Goal: Information Seeking & Learning: Check status

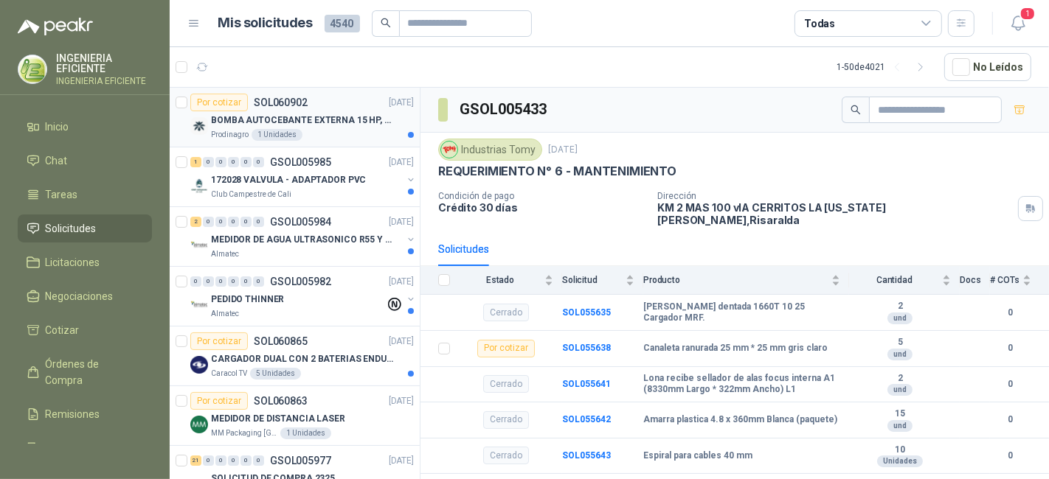
click at [365, 133] on div "Prodinagro 1 Unidades" at bounding box center [312, 135] width 203 height 12
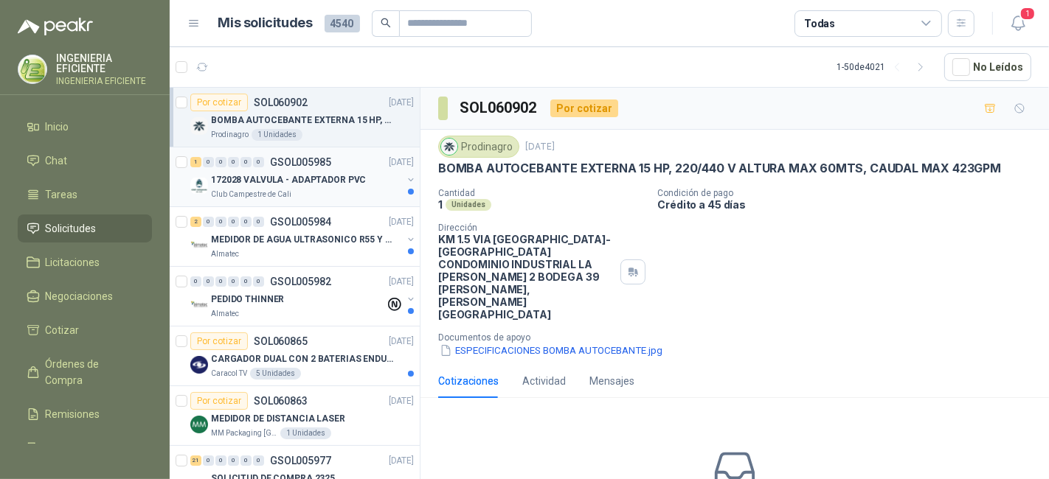
click at [367, 187] on div "172028 VALVULA - ADAPTADOR PVC" at bounding box center [306, 180] width 191 height 18
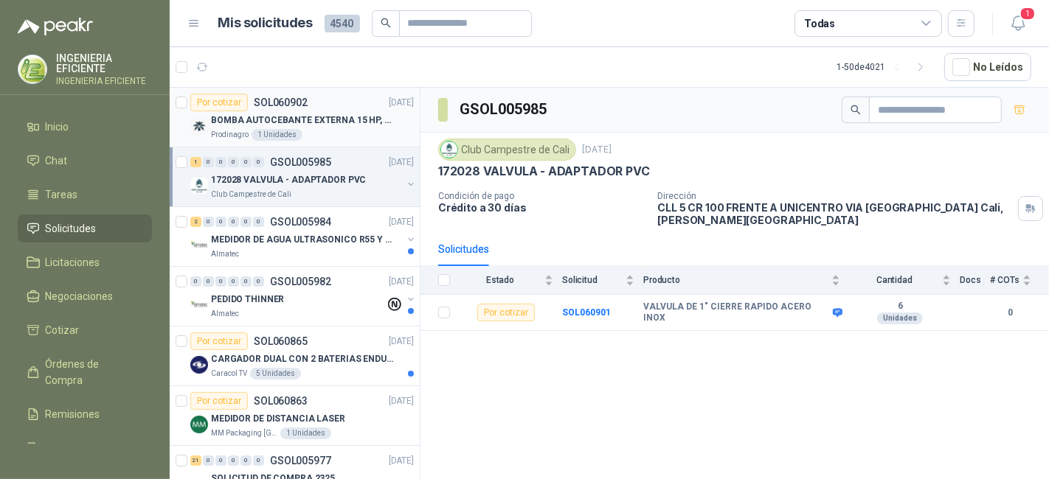
click at [350, 136] on div "Prodinagro 1 Unidades" at bounding box center [312, 135] width 203 height 12
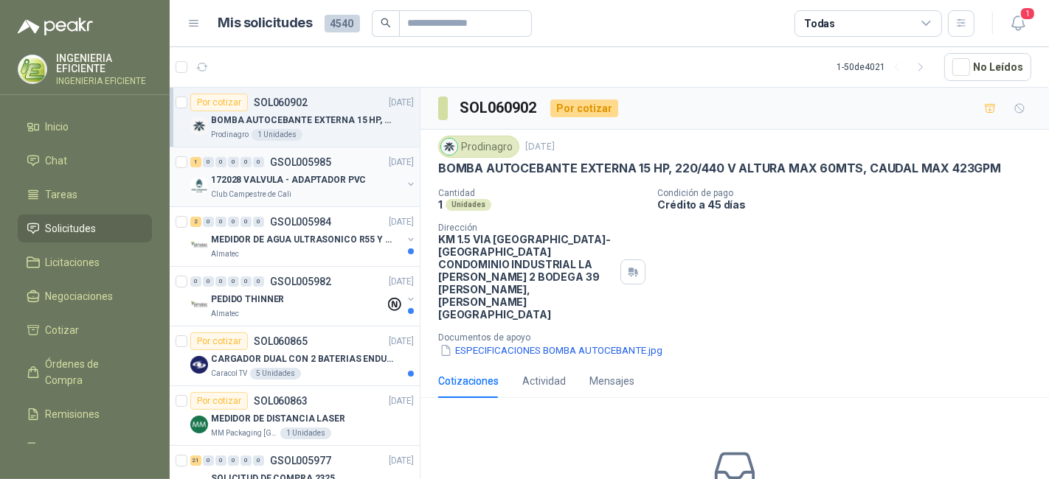
click at [347, 176] on p "172028 VALVULA - ADAPTADOR PVC" at bounding box center [288, 180] width 155 height 14
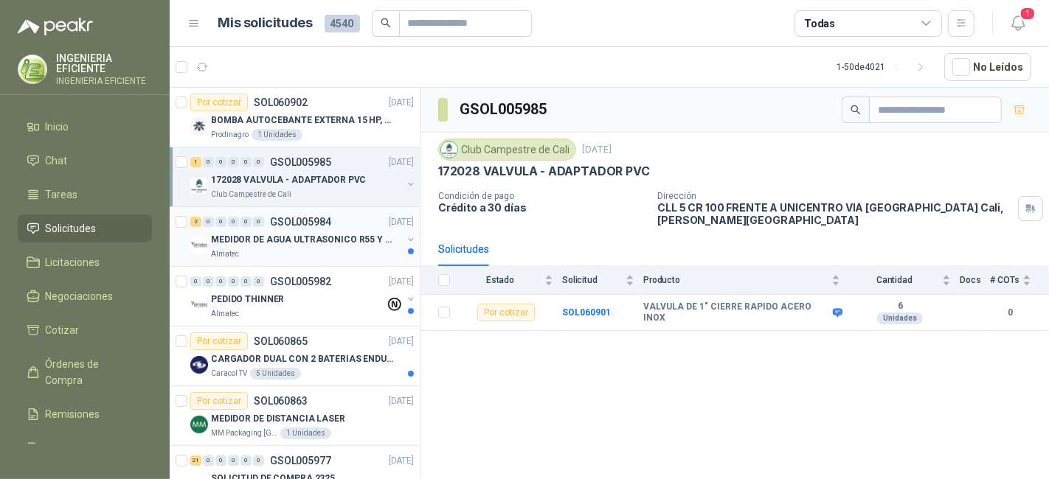
click at [327, 239] on p "MEDIDOR DE AGUA ULTRASONICO R55 Y R800" at bounding box center [303, 240] width 184 height 14
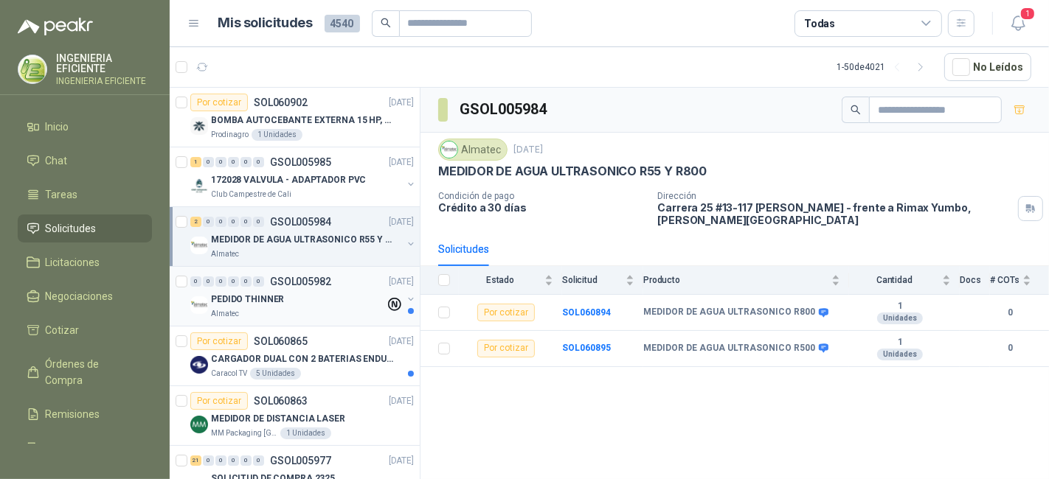
click at [332, 296] on div "PEDIDO THINNER" at bounding box center [298, 300] width 174 height 18
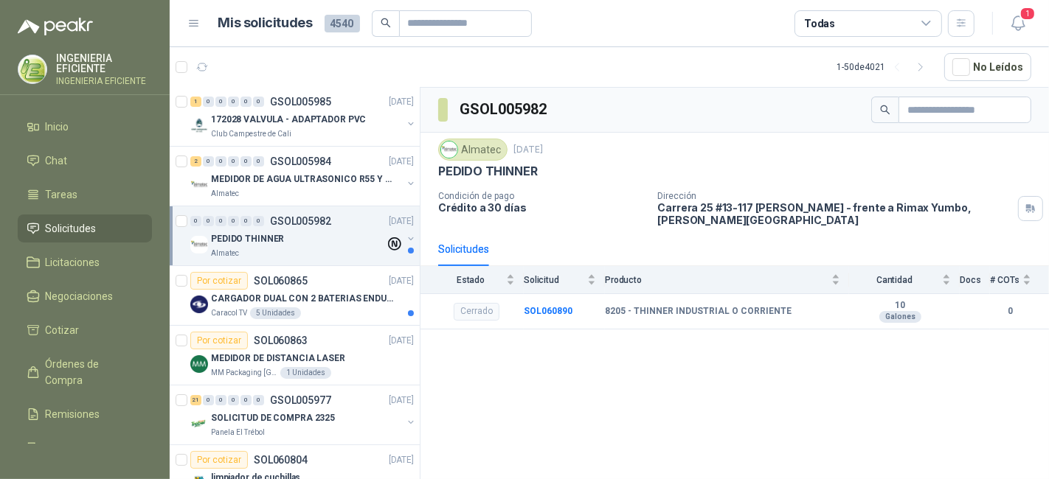
scroll to position [82, 0]
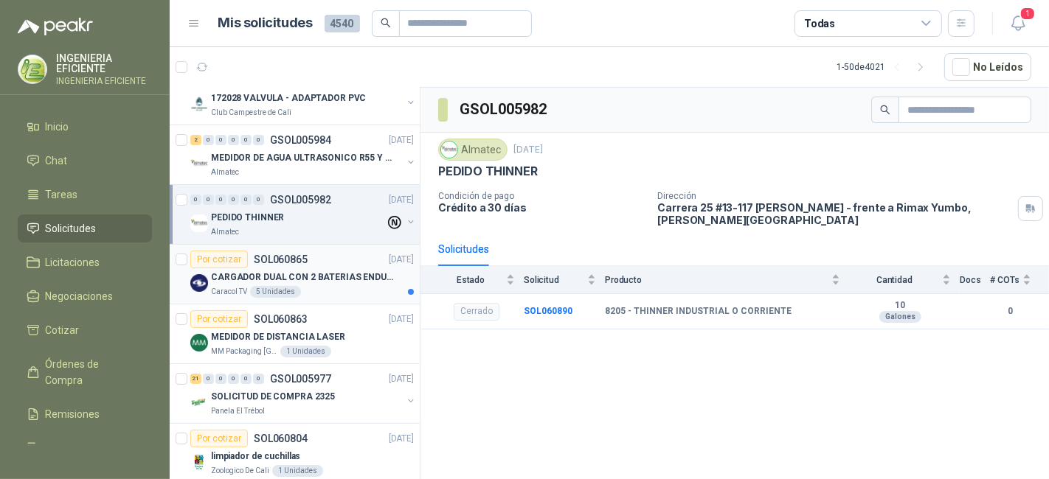
click at [359, 271] on p "CARGADOR DUAL CON 2 BATERIAS ENDURO GO PRO" at bounding box center [303, 278] width 184 height 14
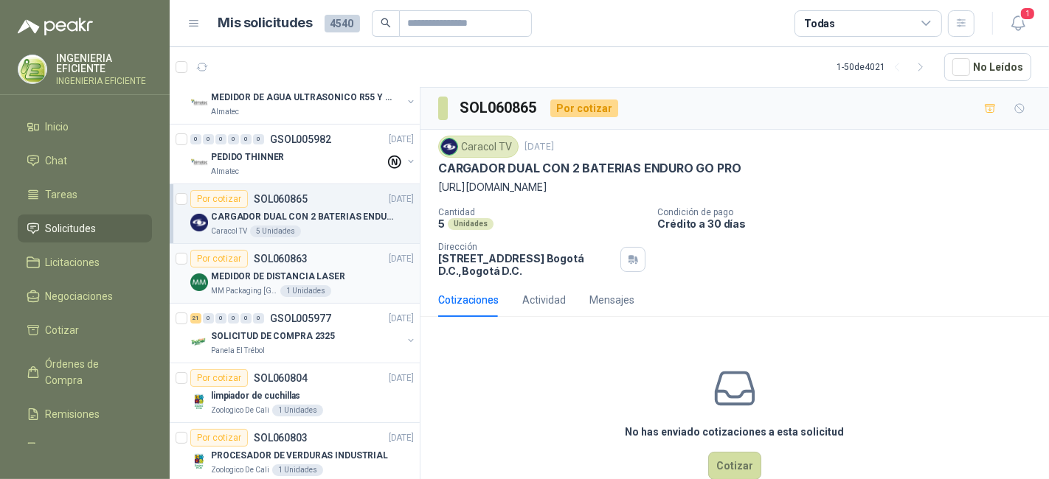
scroll to position [164, 0]
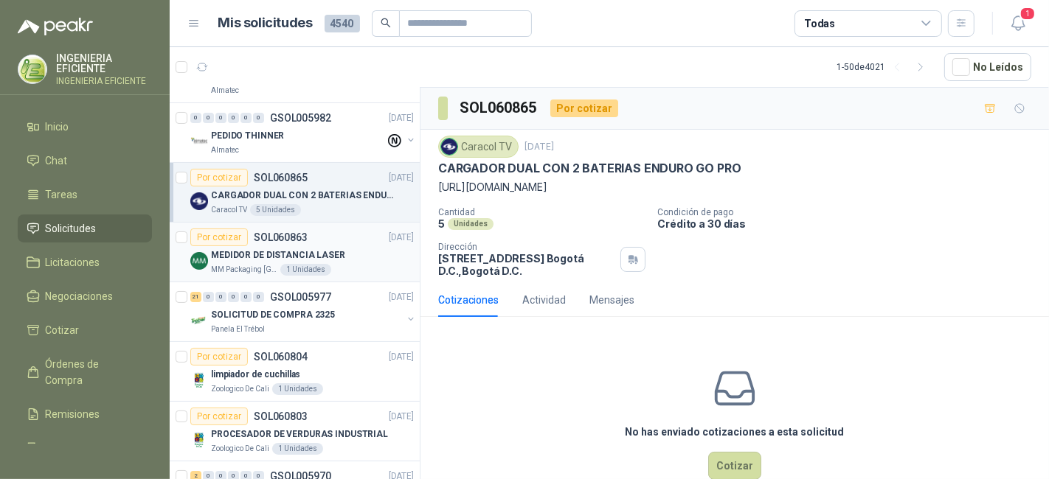
click at [360, 243] on div "Por cotizar SOL060863 [DATE]" at bounding box center [301, 238] width 223 height 18
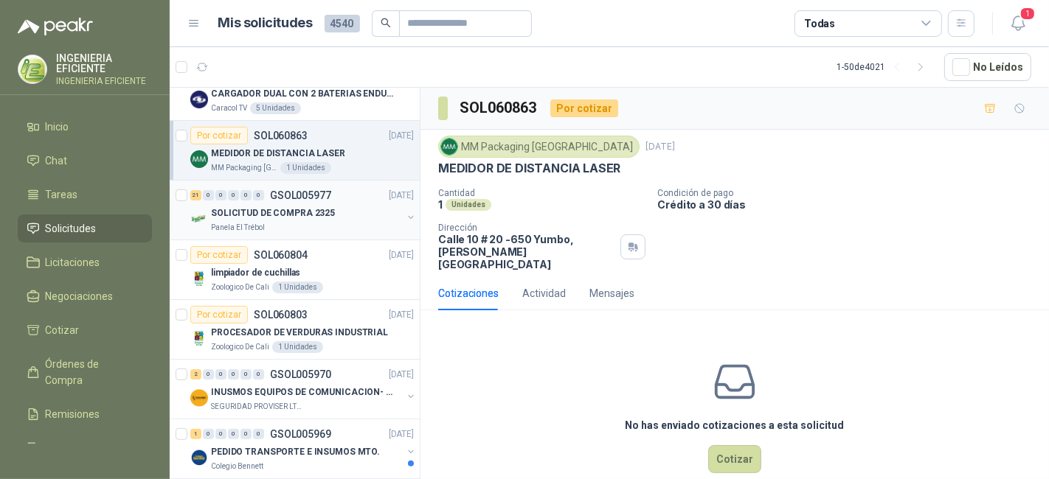
scroll to position [327, 0]
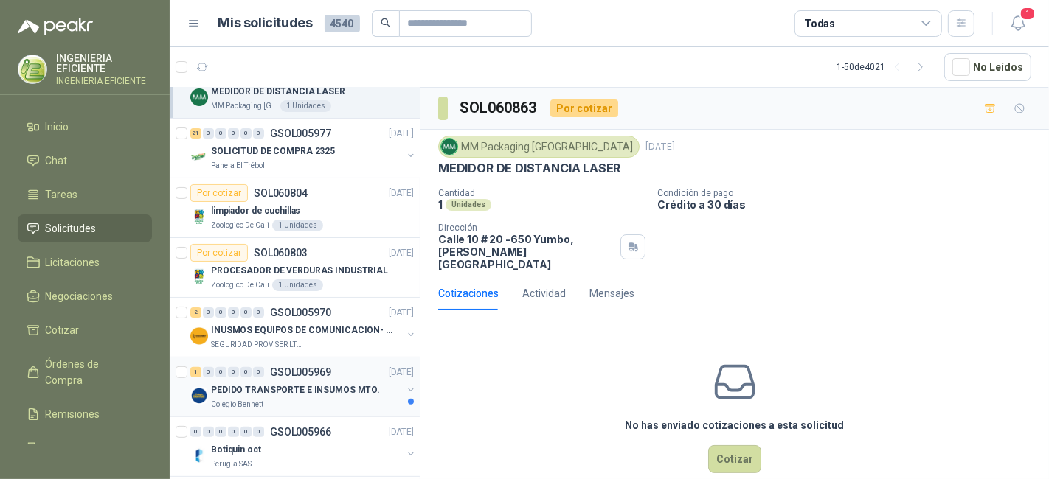
click at [342, 387] on p "PEDIDO TRANSPORTE E INSUMOS MTO." at bounding box center [295, 390] width 169 height 14
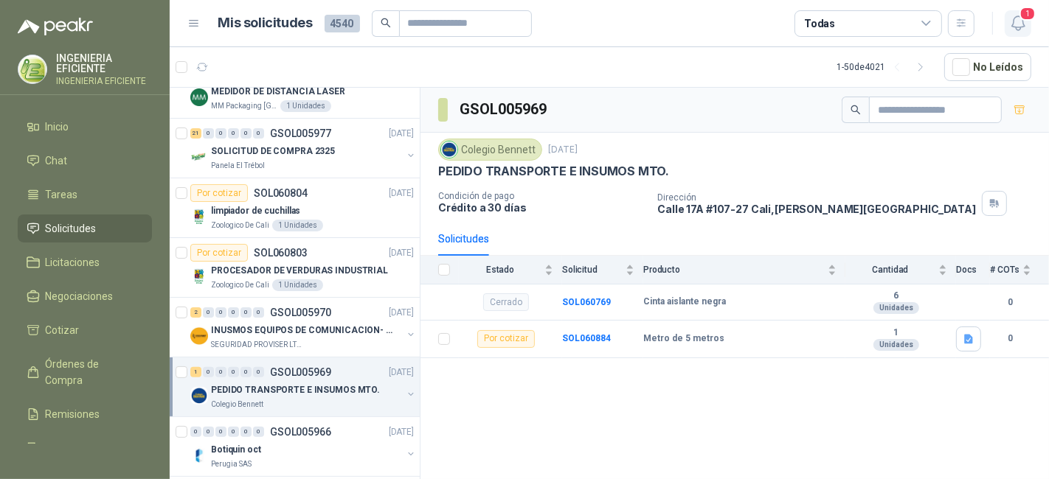
click at [1020, 28] on icon "button" at bounding box center [1017, 23] width 13 height 14
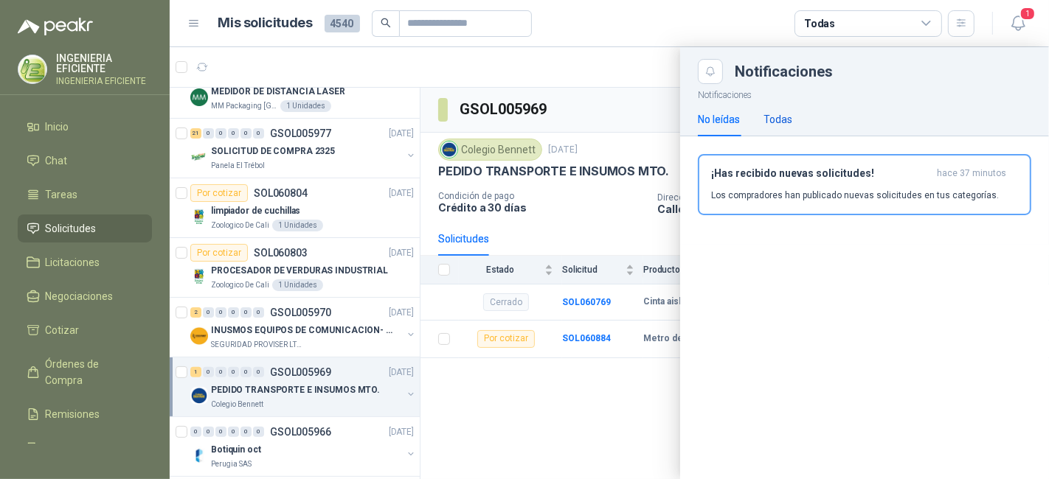
click at [774, 123] on div "Todas" at bounding box center [777, 119] width 29 height 16
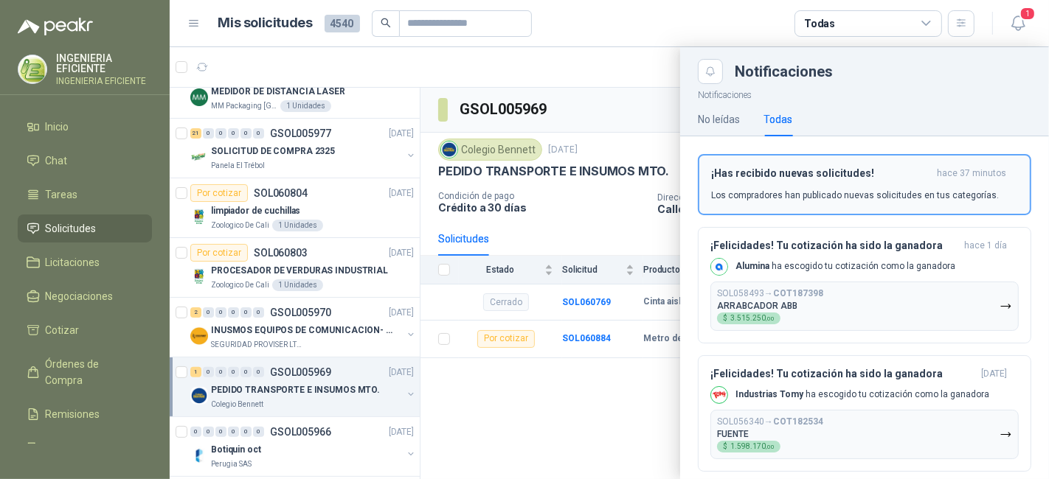
click at [750, 190] on p "Los compradores han publicado nuevas solicitudes en tus categorías." at bounding box center [855, 195] width 288 height 13
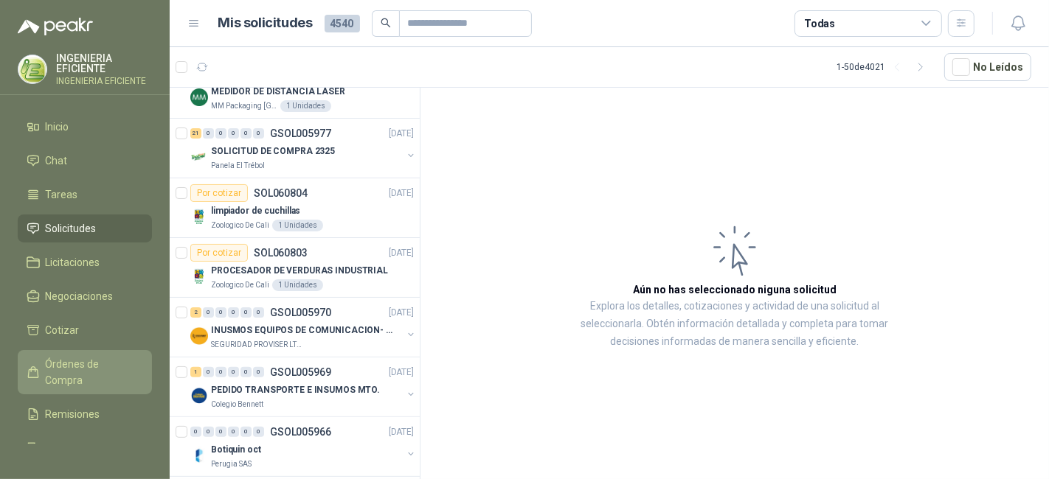
click at [55, 367] on span "Órdenes de Compra" at bounding box center [92, 372] width 92 height 32
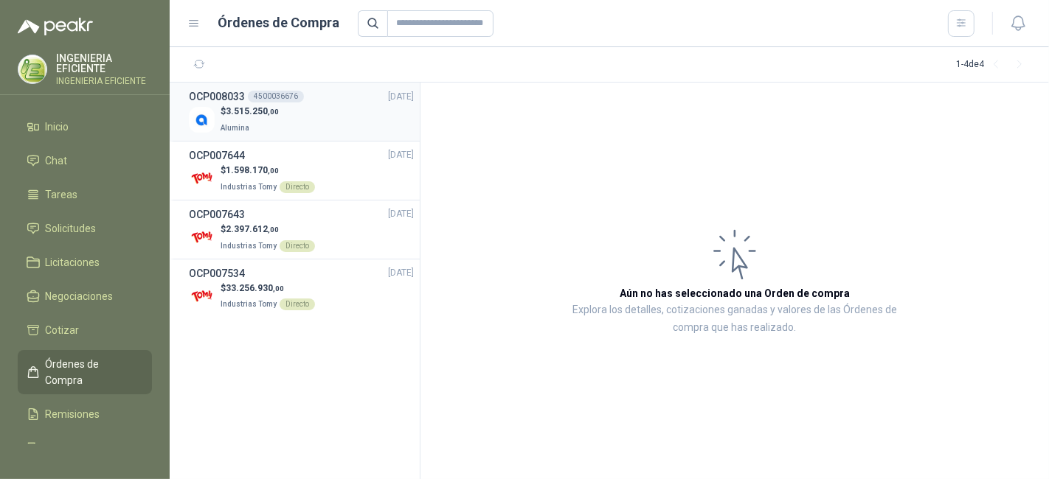
click at [372, 114] on div "$ 3.515.250 ,00 Alumina" at bounding box center [301, 120] width 225 height 30
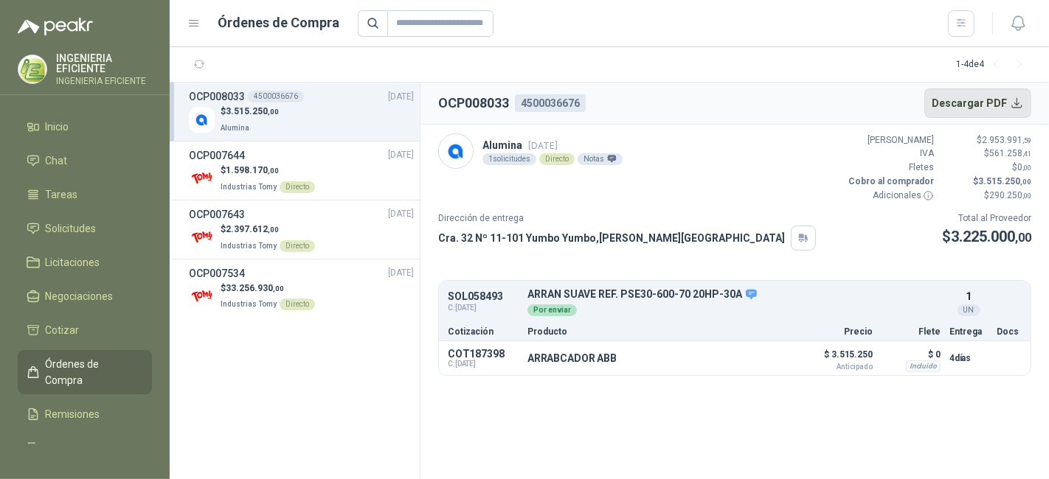
click at [1018, 104] on button "Descargar PDF" at bounding box center [978, 102] width 108 height 29
click at [524, 49] on section "1 - 4 de 4" at bounding box center [609, 64] width 879 height 35
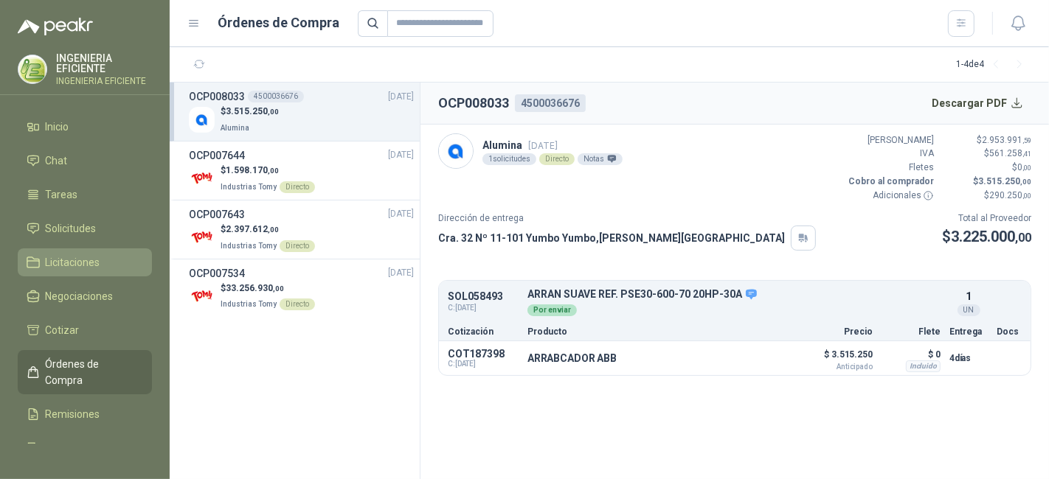
click at [46, 267] on span "Licitaciones" at bounding box center [73, 262] width 55 height 16
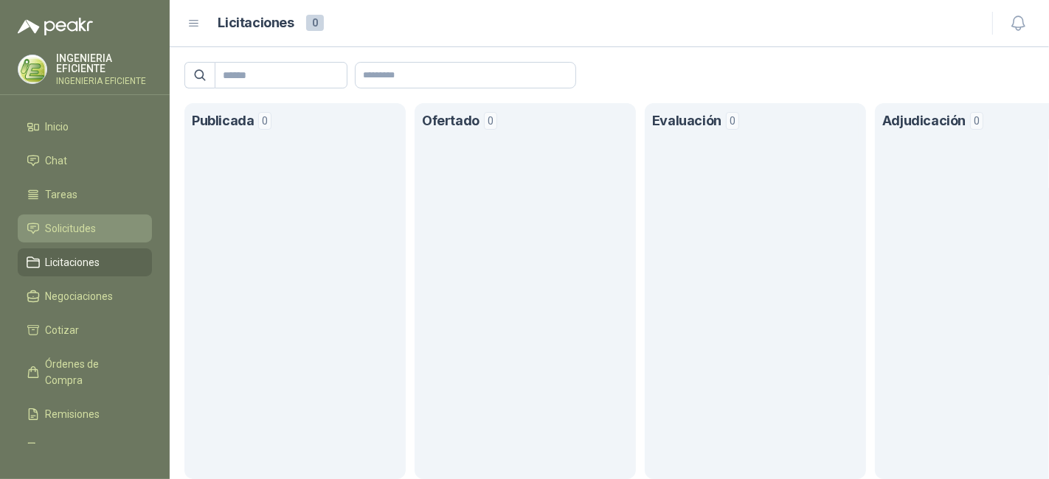
click at [79, 238] on link "Solicitudes" at bounding box center [85, 229] width 134 height 28
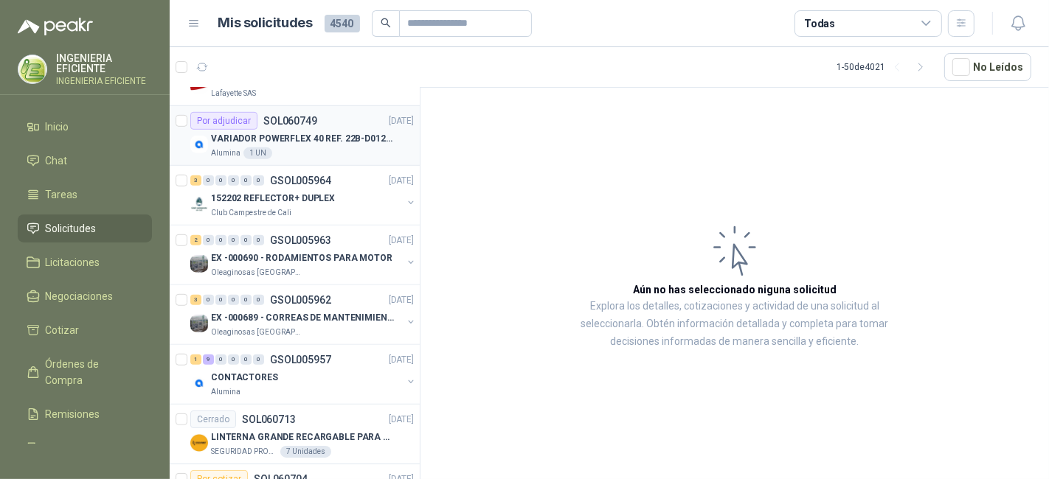
scroll to position [819, 0]
click at [351, 147] on div "Alumina 1 UN" at bounding box center [312, 152] width 203 height 12
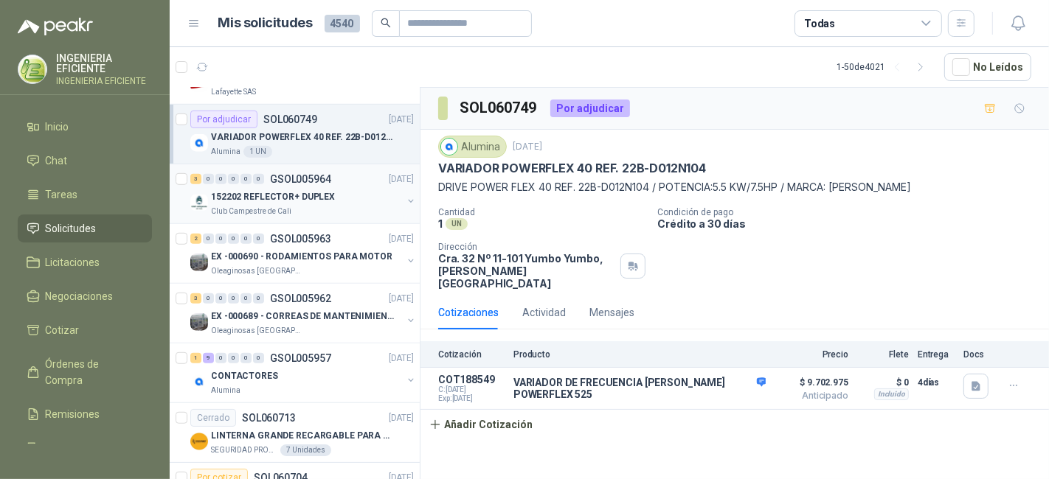
click at [282, 195] on p "152202 REFLECTOR+ DUPLEX" at bounding box center [273, 197] width 124 height 14
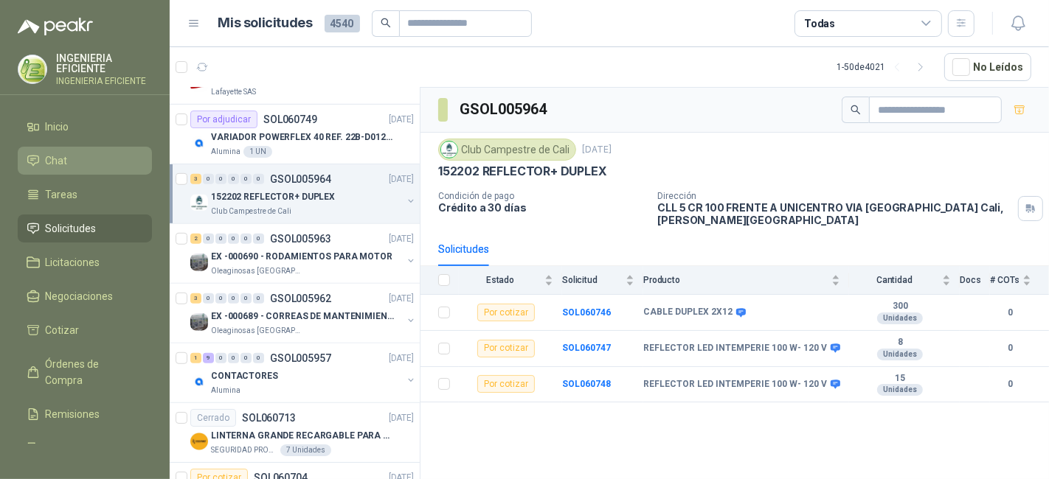
click at [60, 148] on link "Chat" at bounding box center [85, 161] width 134 height 28
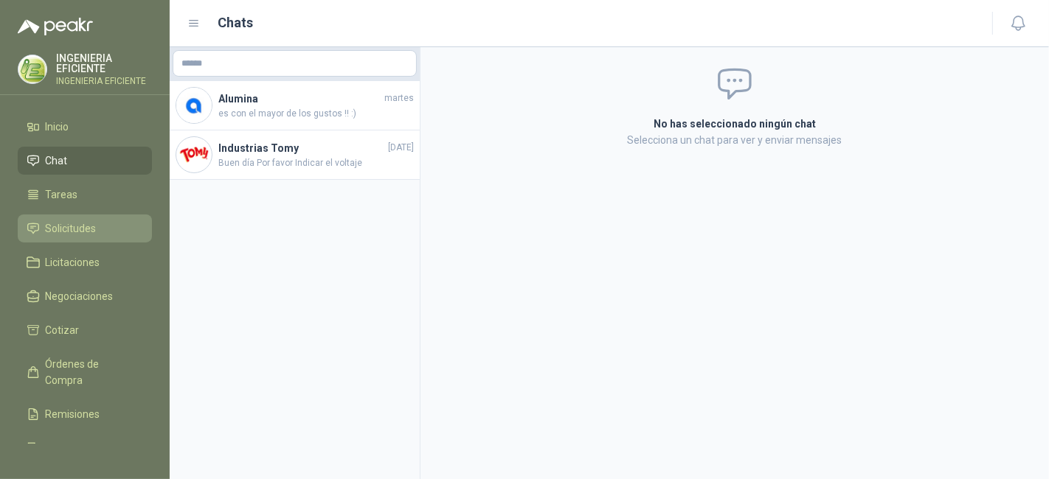
click at [99, 222] on li "Solicitudes" at bounding box center [85, 228] width 117 height 16
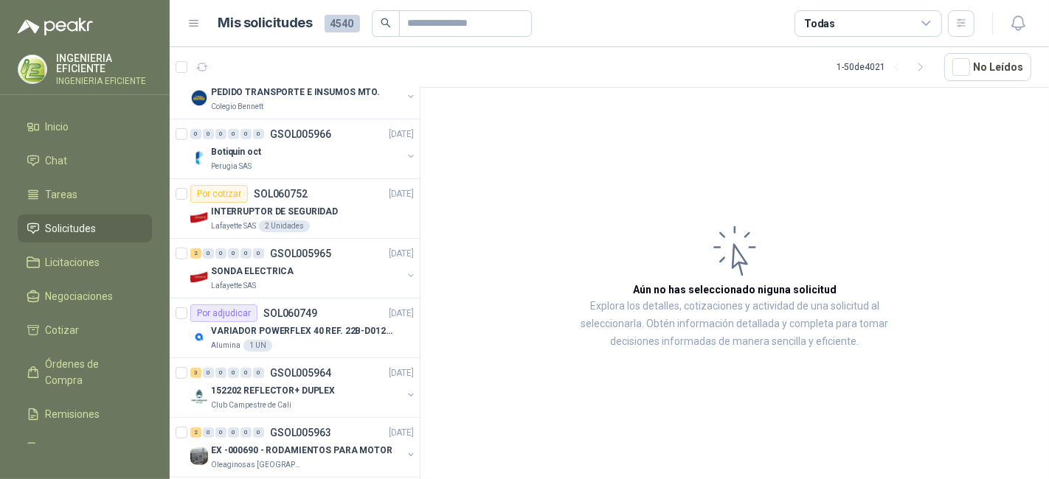
scroll to position [655, 0]
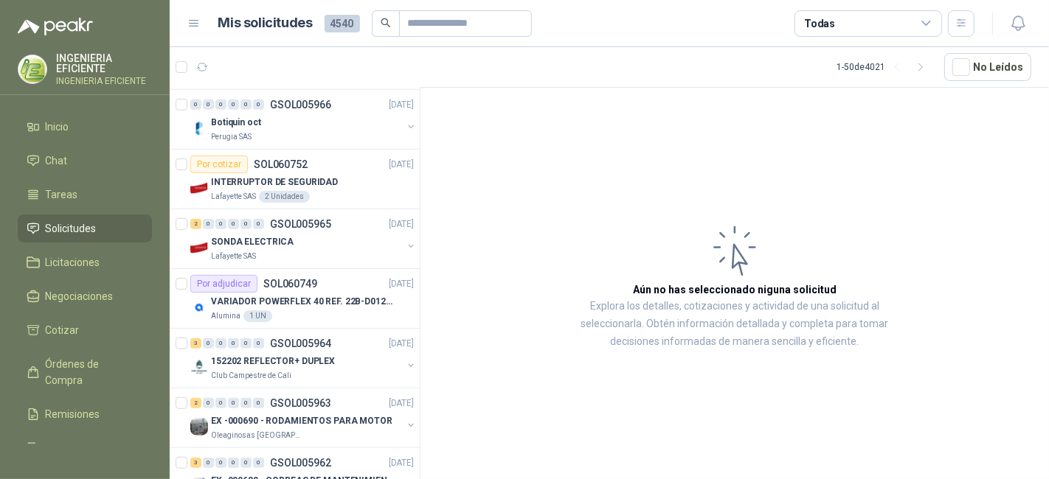
click at [884, 29] on div "Todas" at bounding box center [867, 23] width 147 height 27
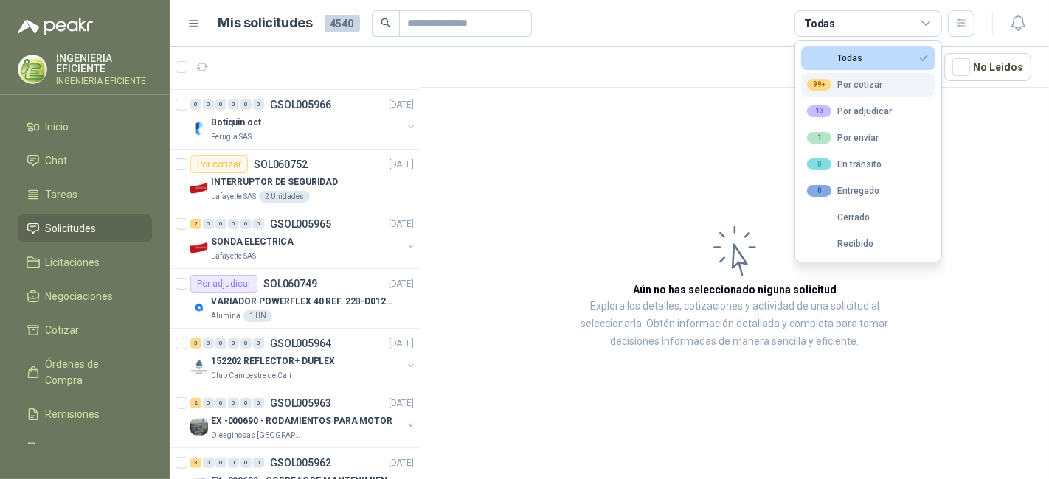
click at [853, 86] on div "99+ Por cotizar" at bounding box center [844, 85] width 75 height 12
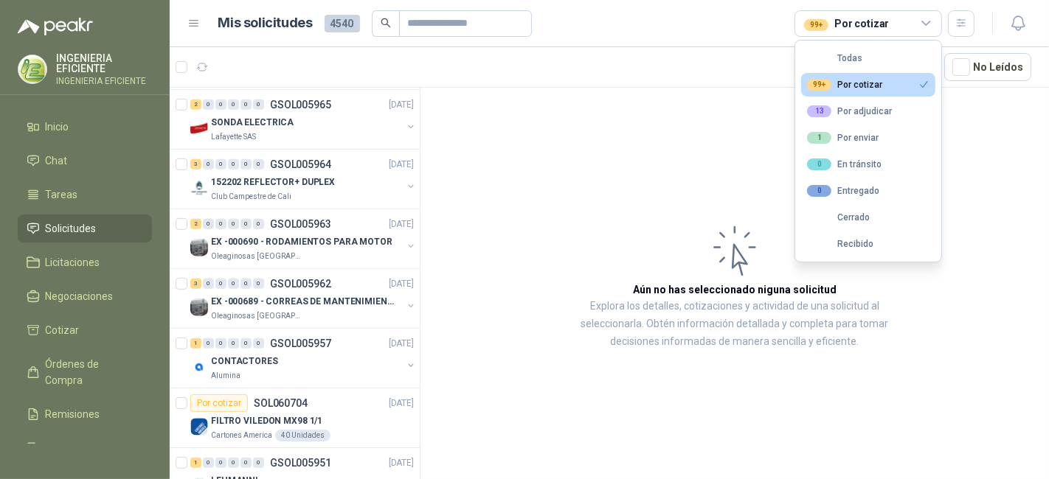
scroll to position [536, 0]
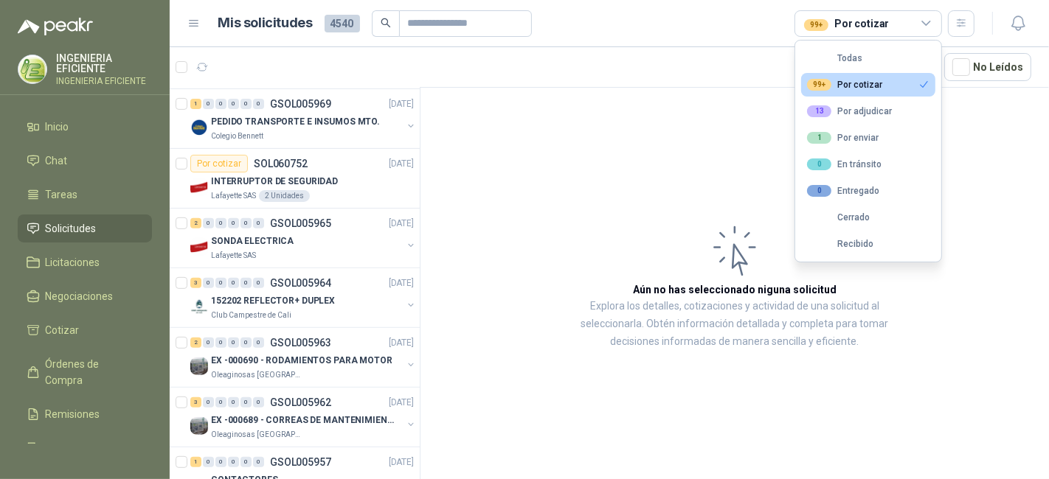
click at [827, 91] on button "99+ Por cotizar" at bounding box center [868, 85] width 134 height 24
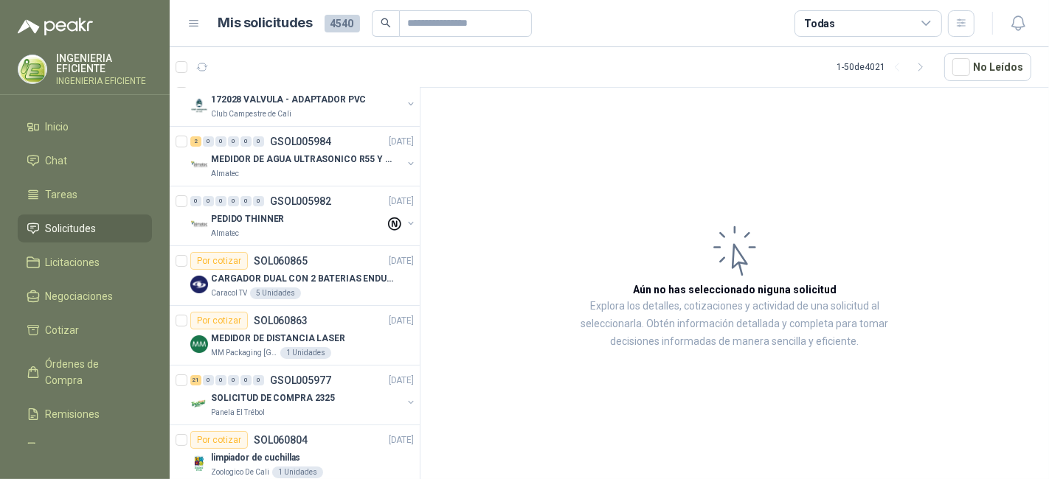
scroll to position [0, 0]
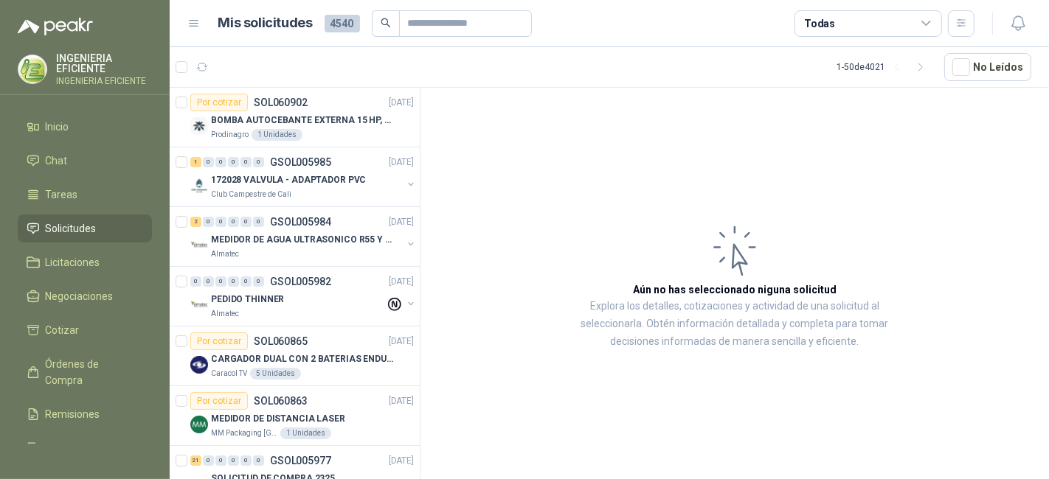
click at [911, 27] on div "Todas" at bounding box center [867, 23] width 147 height 27
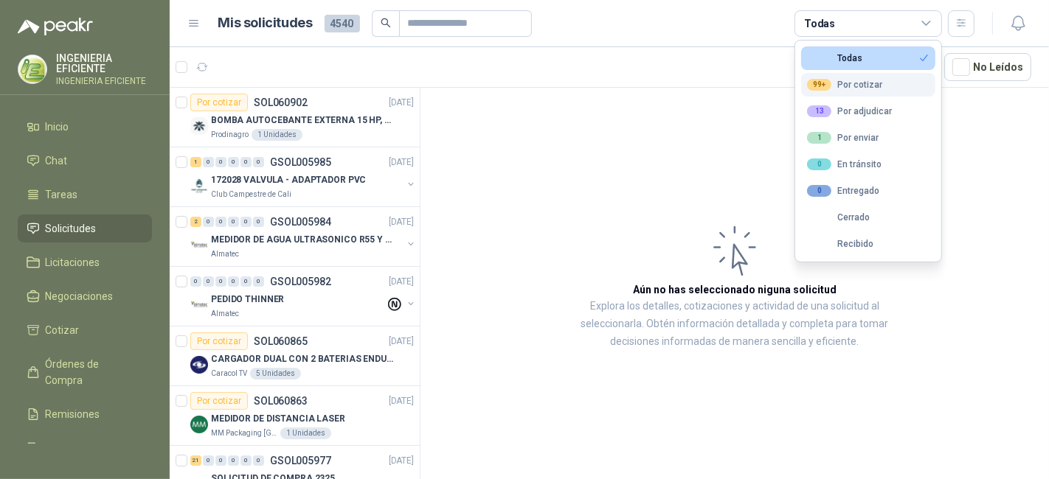
click at [861, 82] on div "99+ Por cotizar" at bounding box center [844, 85] width 75 height 12
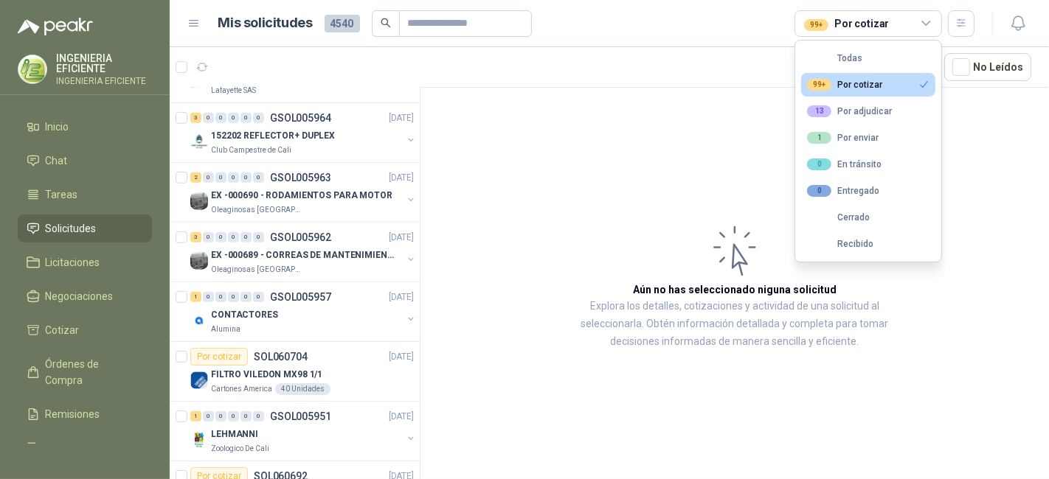
scroll to position [737, 0]
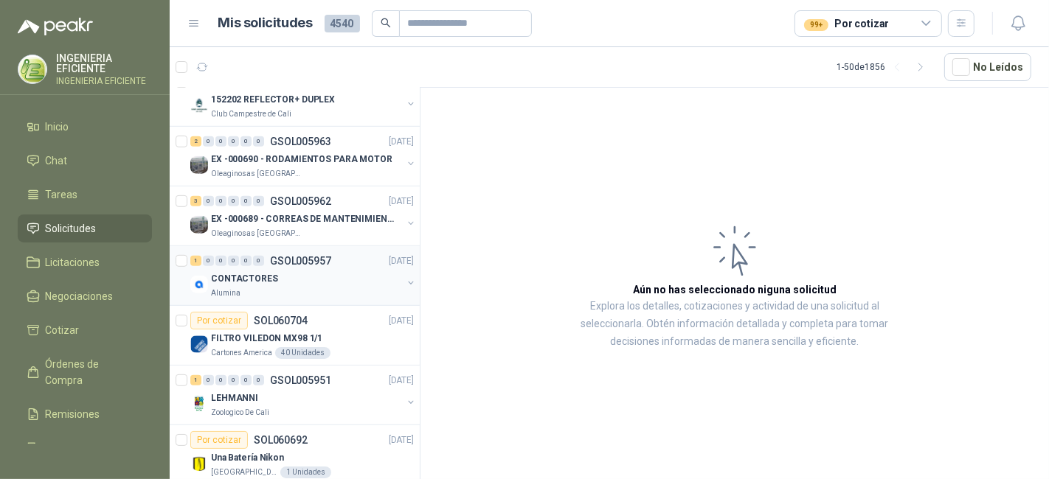
click at [327, 274] on div "CONTACTORES" at bounding box center [306, 279] width 191 height 18
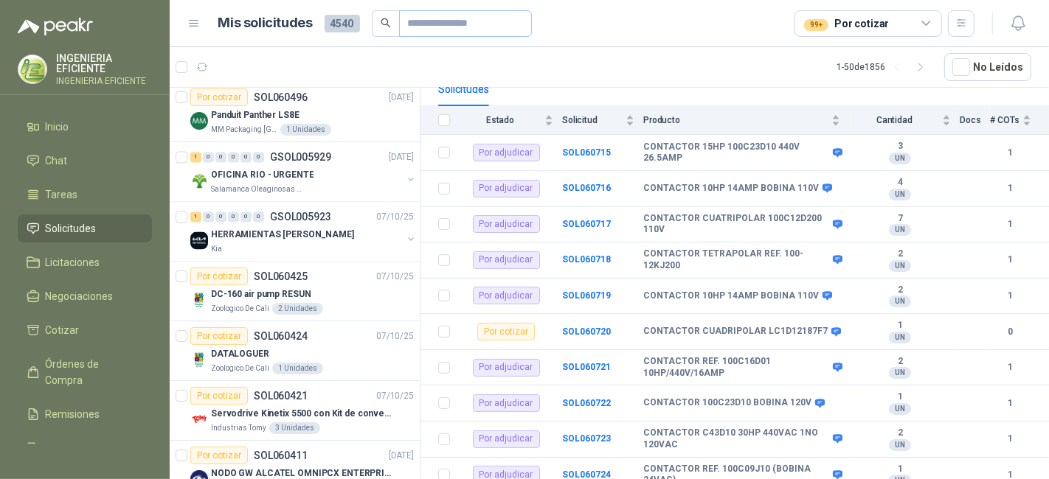
scroll to position [2458, 0]
